Goal: Book appointment/travel/reservation

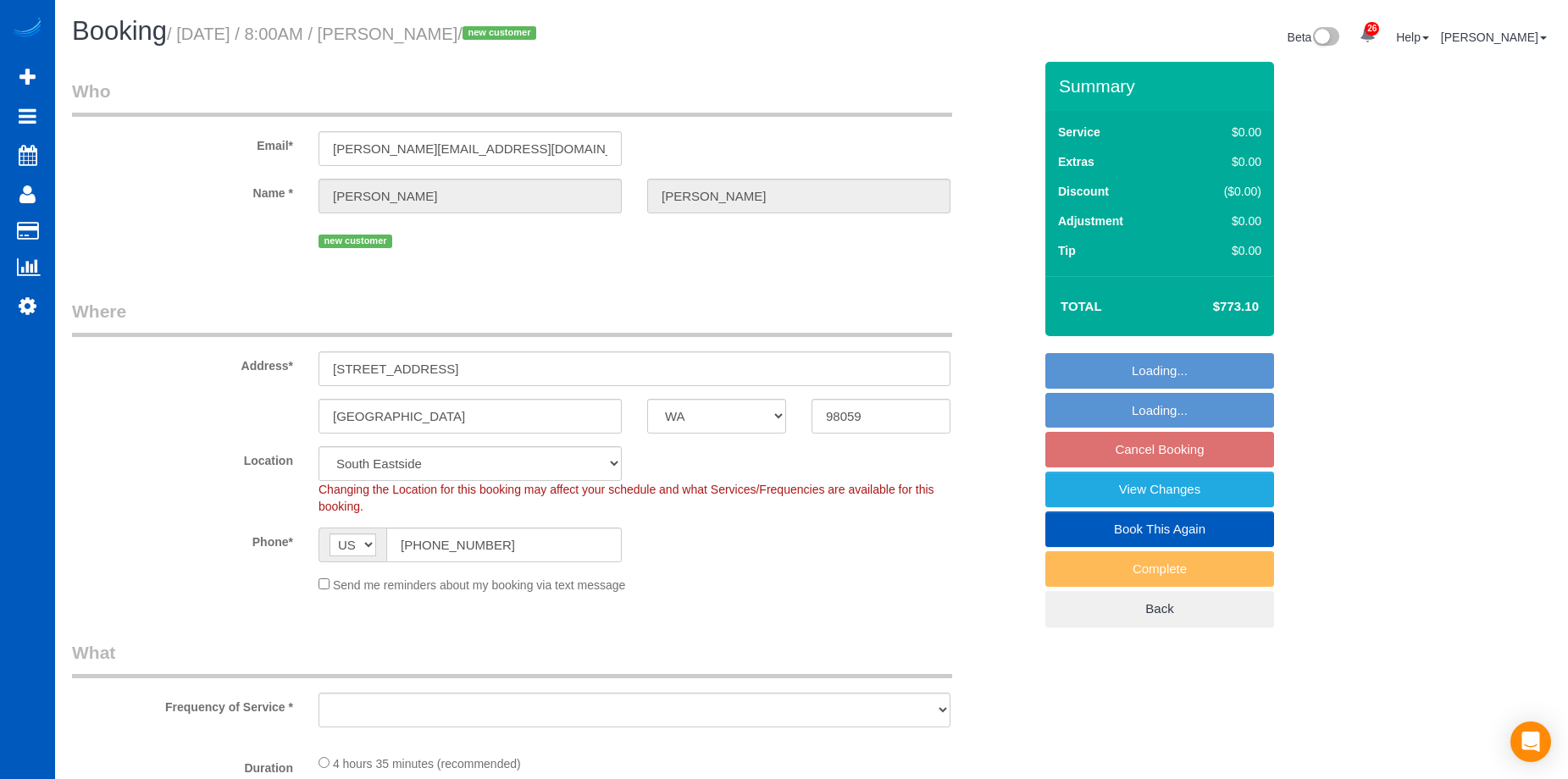
select select "WA"
select select "object:1127"
select select "199"
select select "5501"
select select "5"
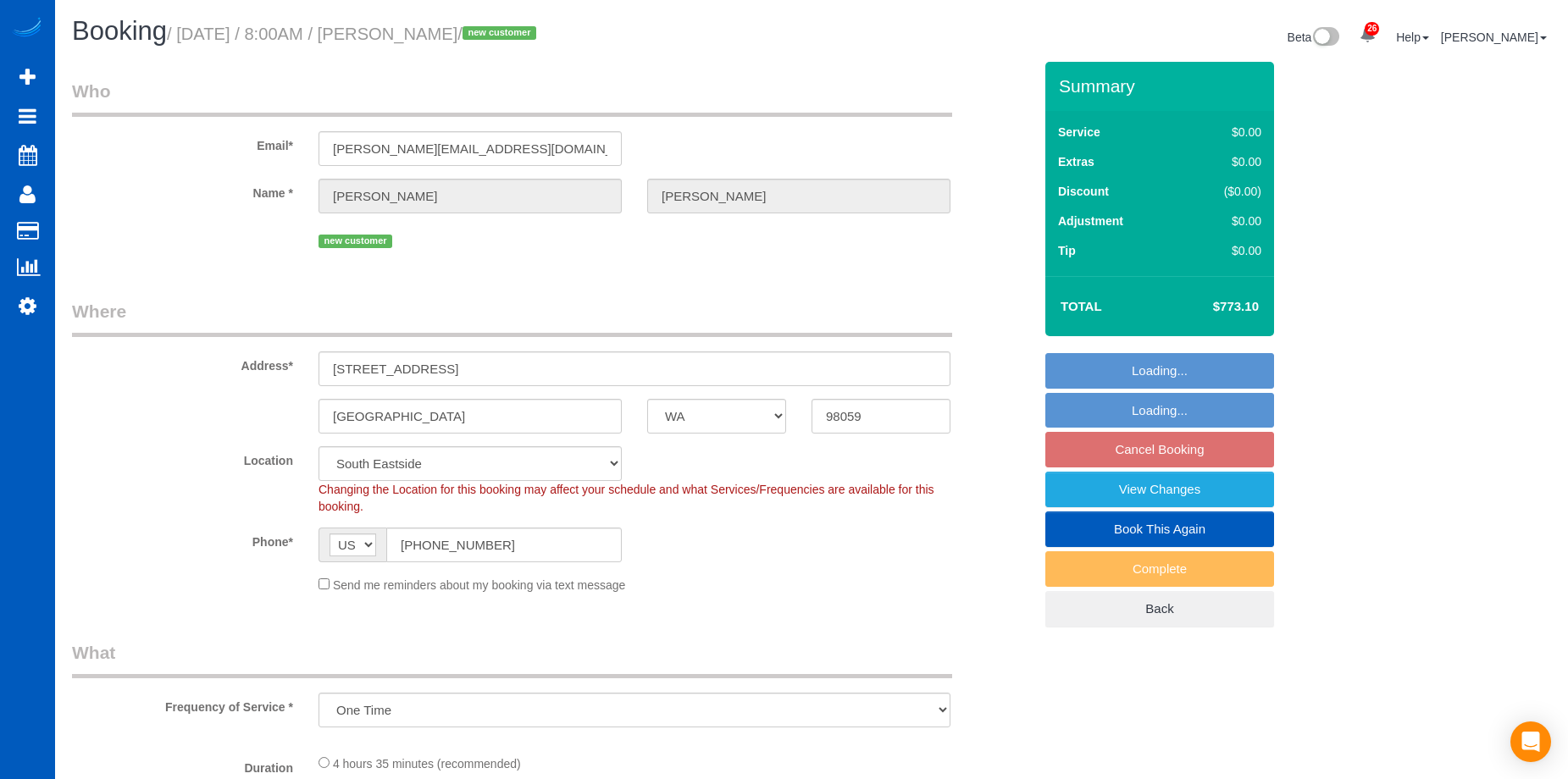
select select "7"
select select "spot1"
select select "5501"
select select "5"
select select "7"
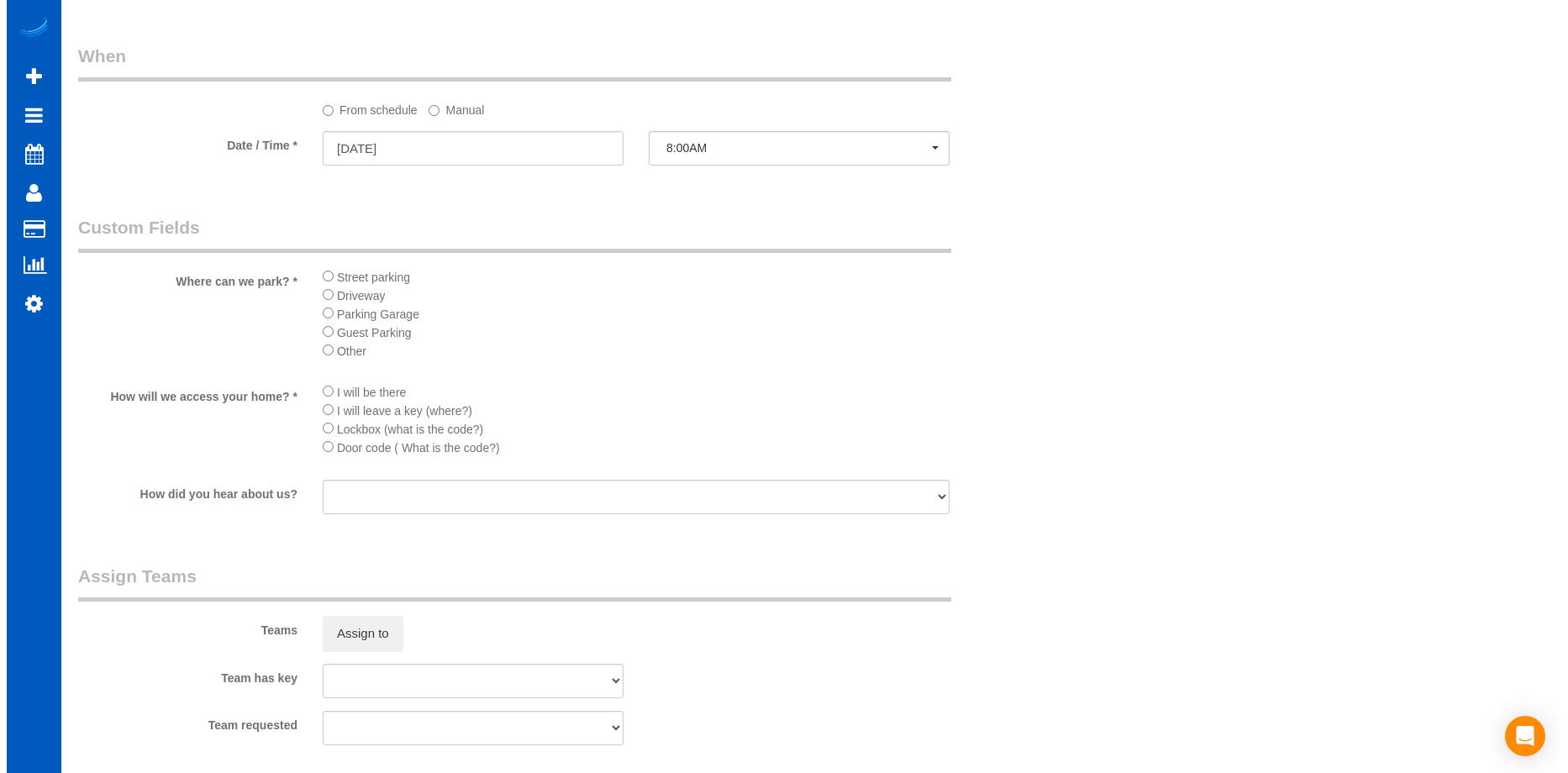
scroll to position [1933, 0]
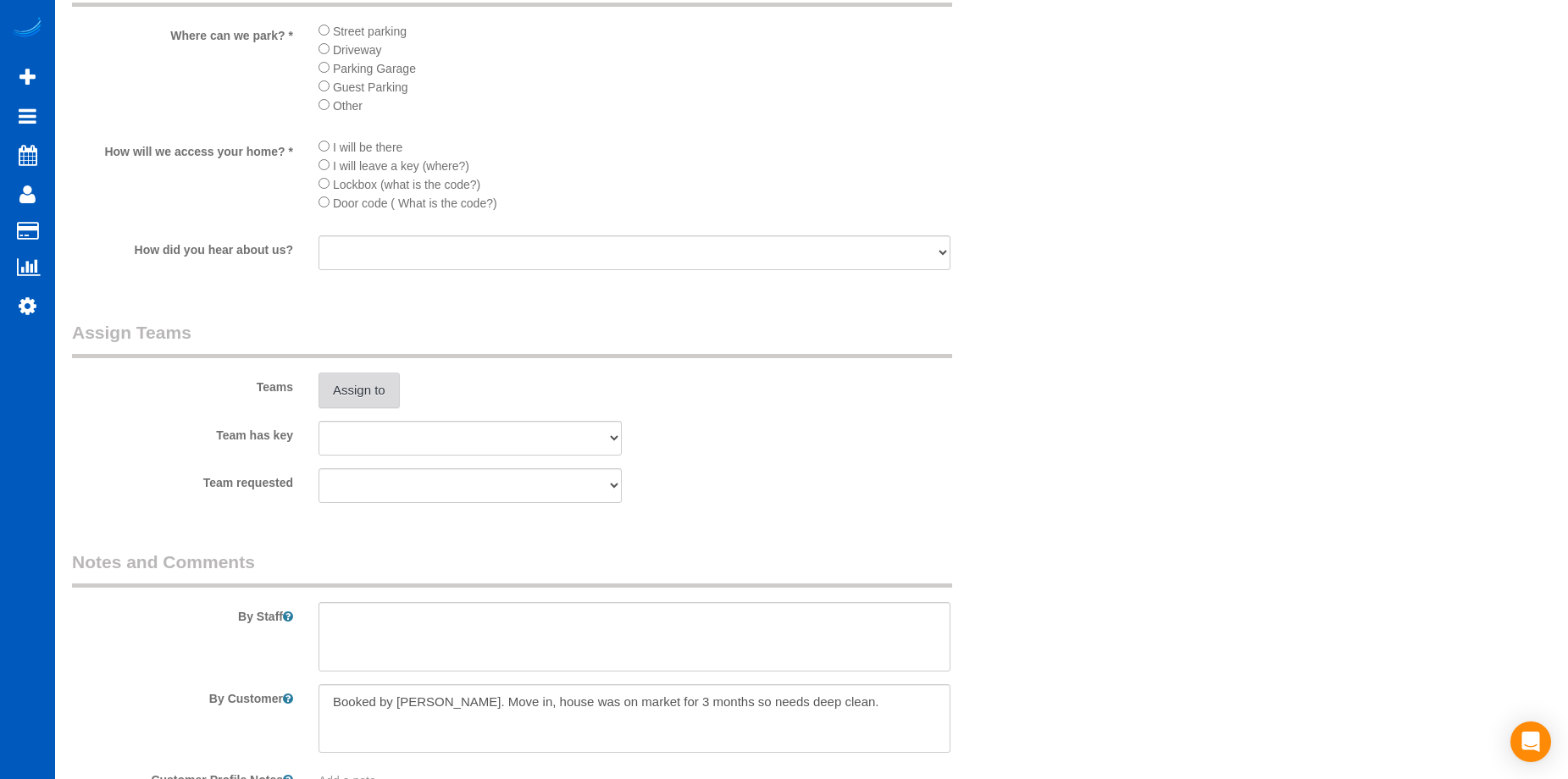
click at [375, 396] on button "Assign to" at bounding box center [360, 391] width 82 height 36
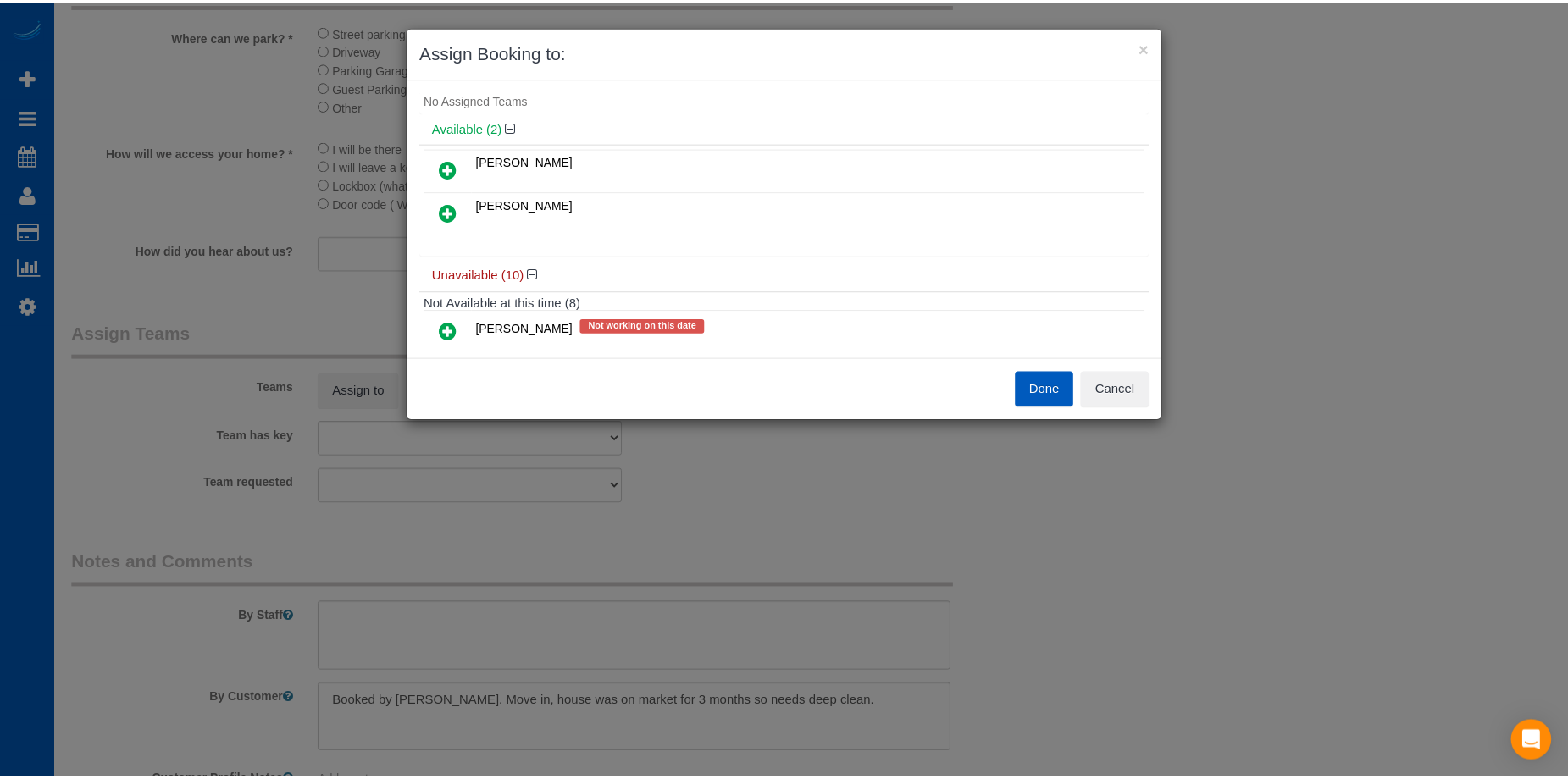
scroll to position [0, 0]
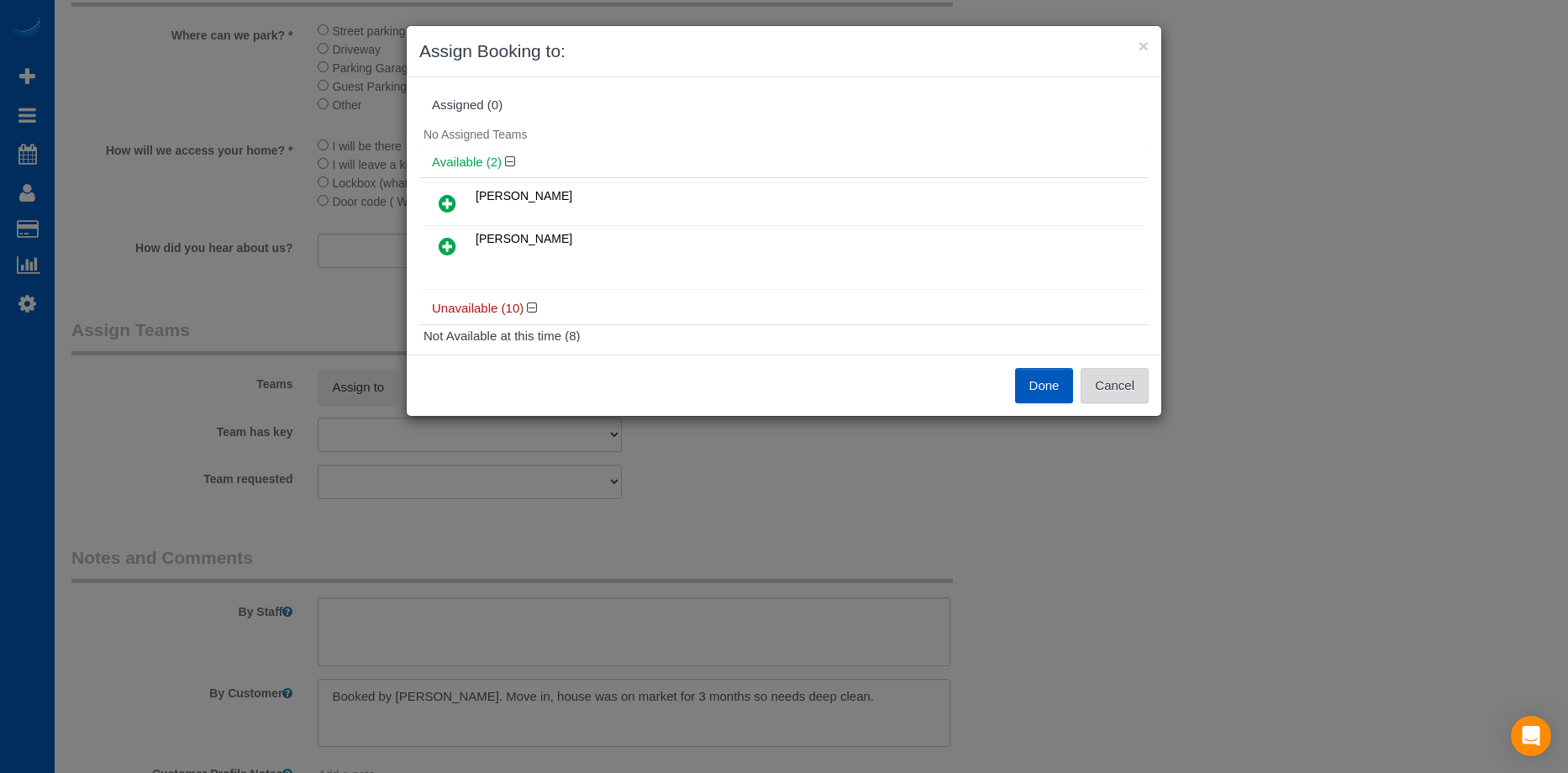
click at [1135, 393] on button "Cancel" at bounding box center [1113, 386] width 68 height 35
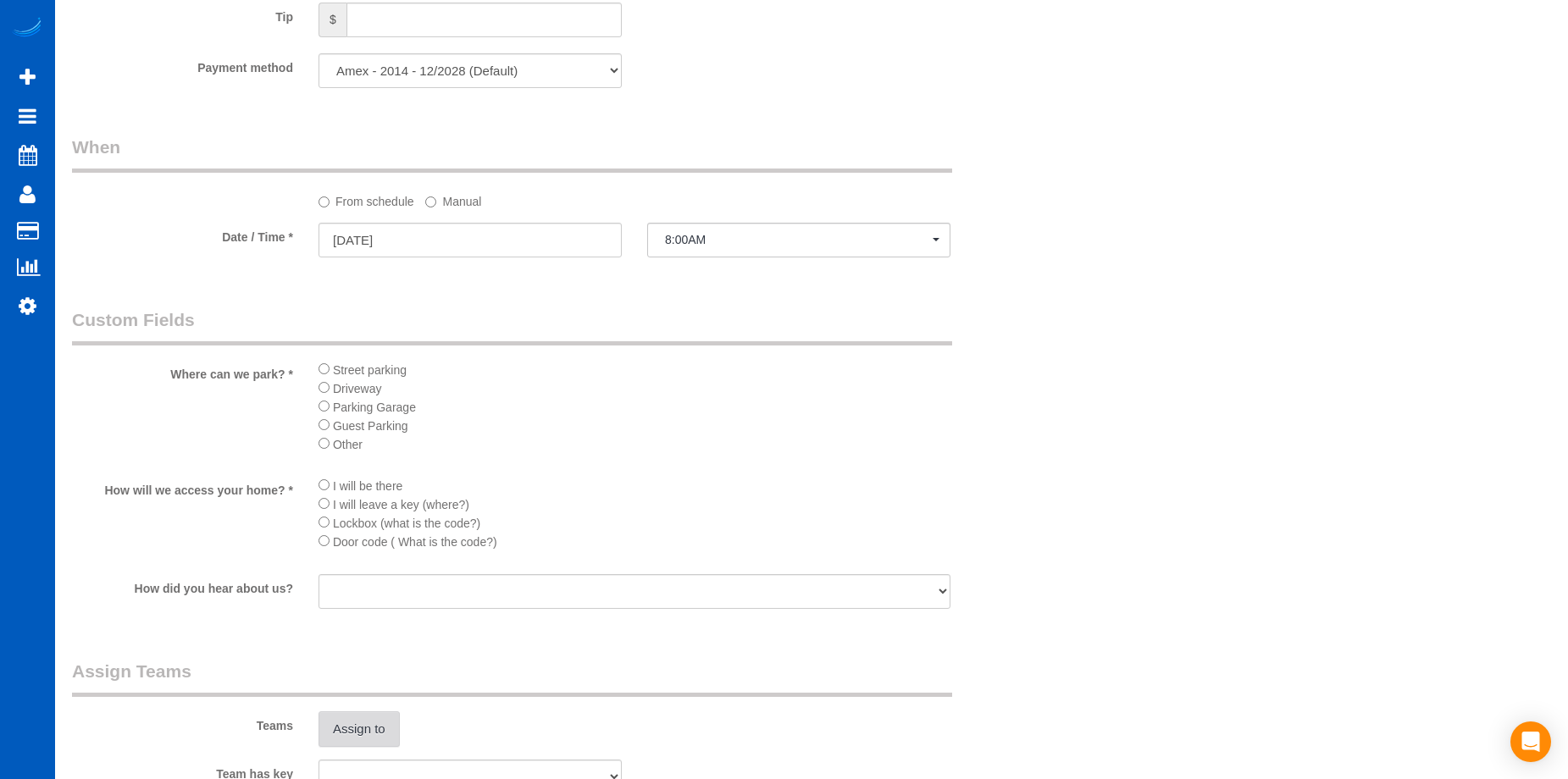
scroll to position [1271, 0]
